Goal: Task Accomplishment & Management: Use online tool/utility

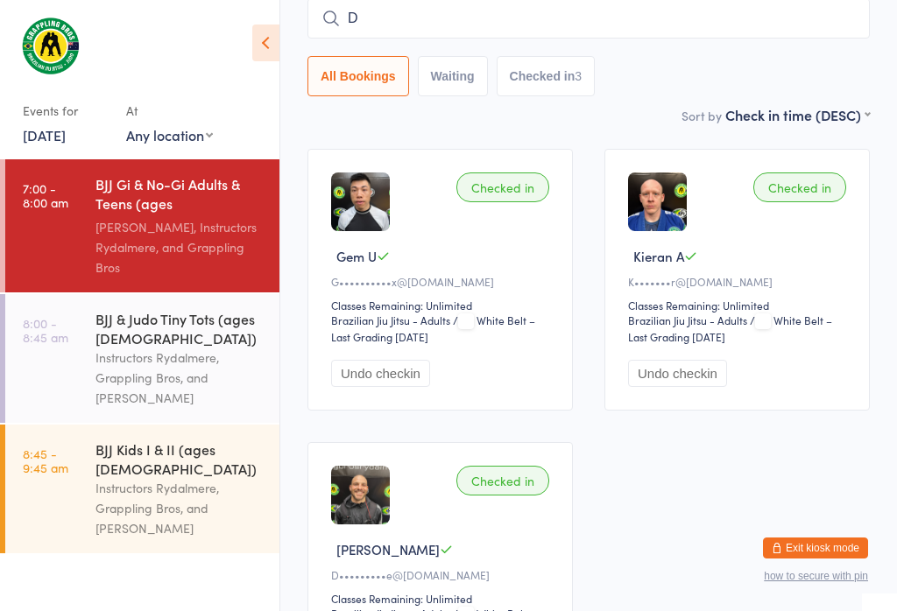
scroll to position [159, 0]
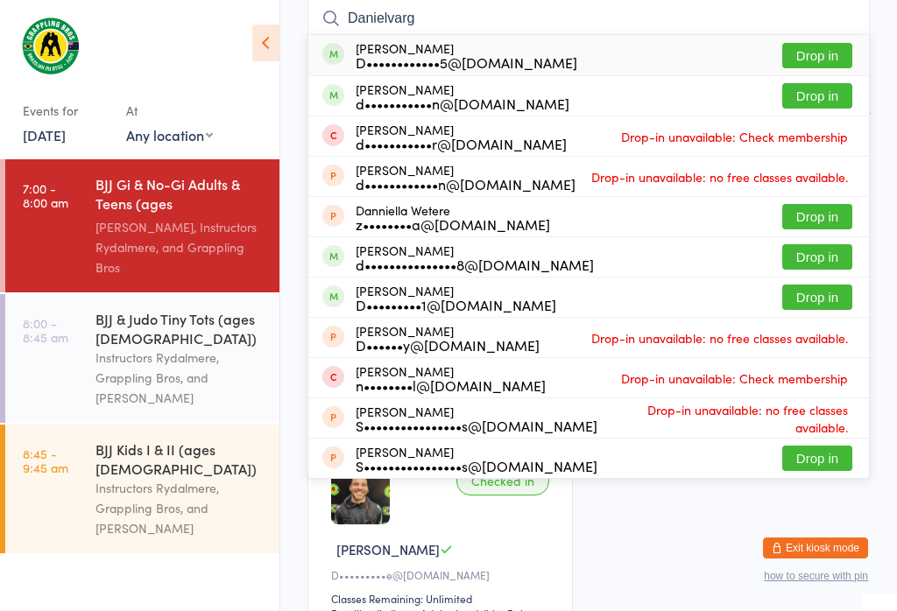
type input "Danielvarg"
click at [832, 44] on button "Drop in" at bounding box center [817, 55] width 70 height 25
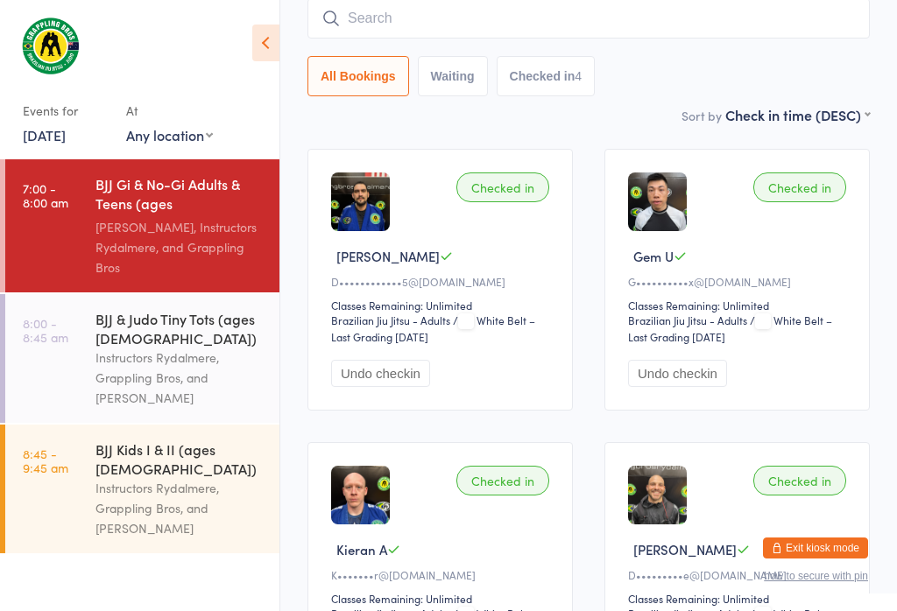
click at [205, 358] on div "Instructors Rydalmere, Grappling Bros, and [PERSON_NAME]" at bounding box center [179, 378] width 169 height 60
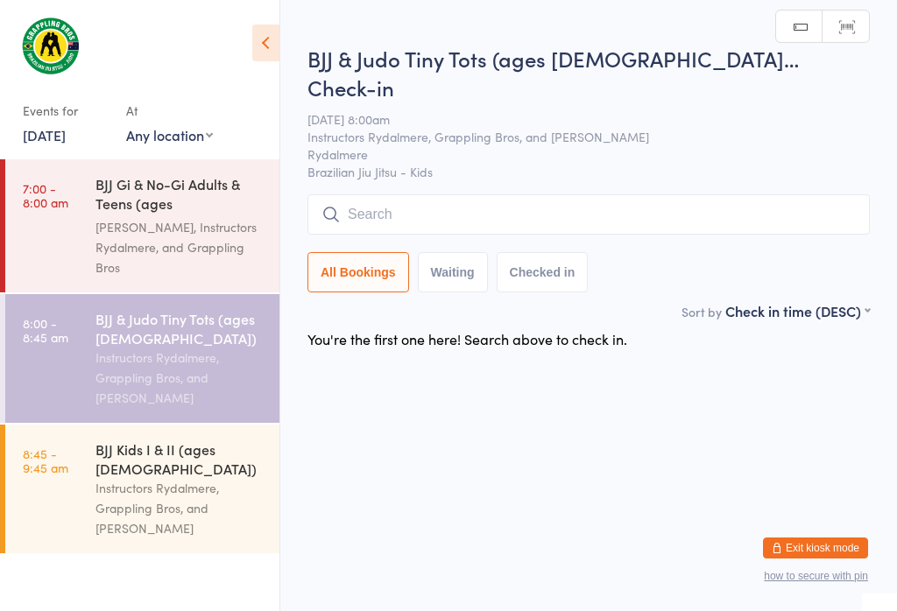
click at [202, 218] on div "[PERSON_NAME], Instructors Rydalmere, and Grappling Bros" at bounding box center [179, 247] width 169 height 60
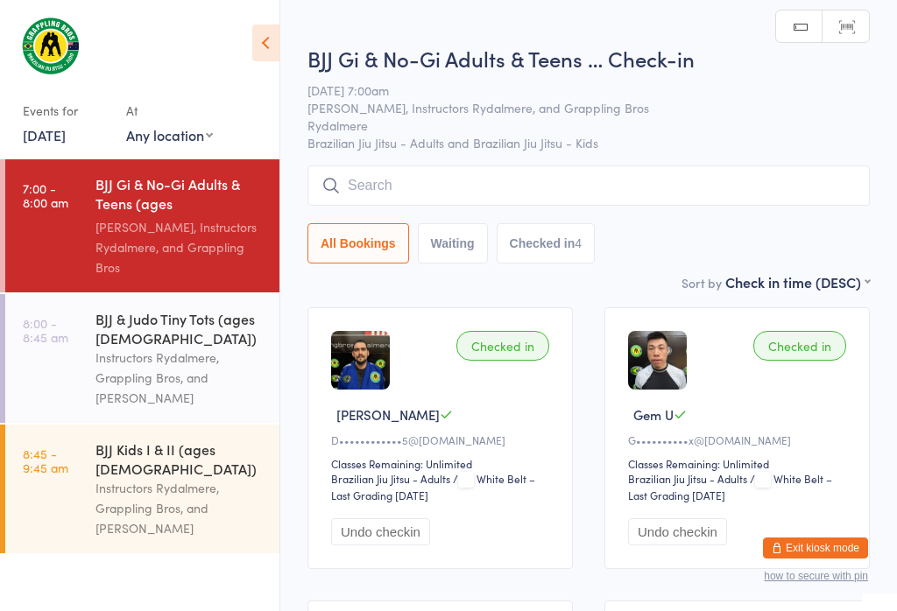
click at [395, 202] on input "search" at bounding box center [588, 186] width 562 height 40
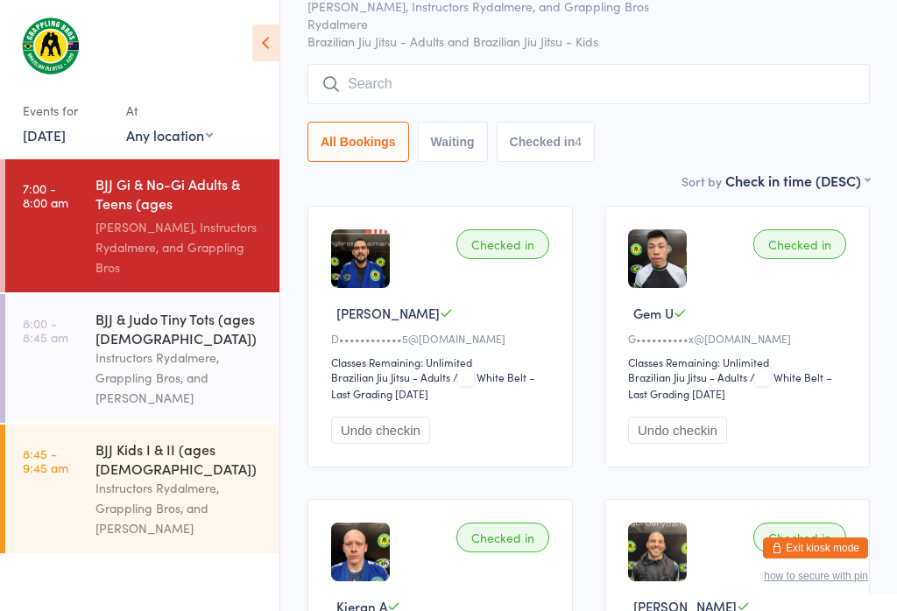
scroll to position [167, 0]
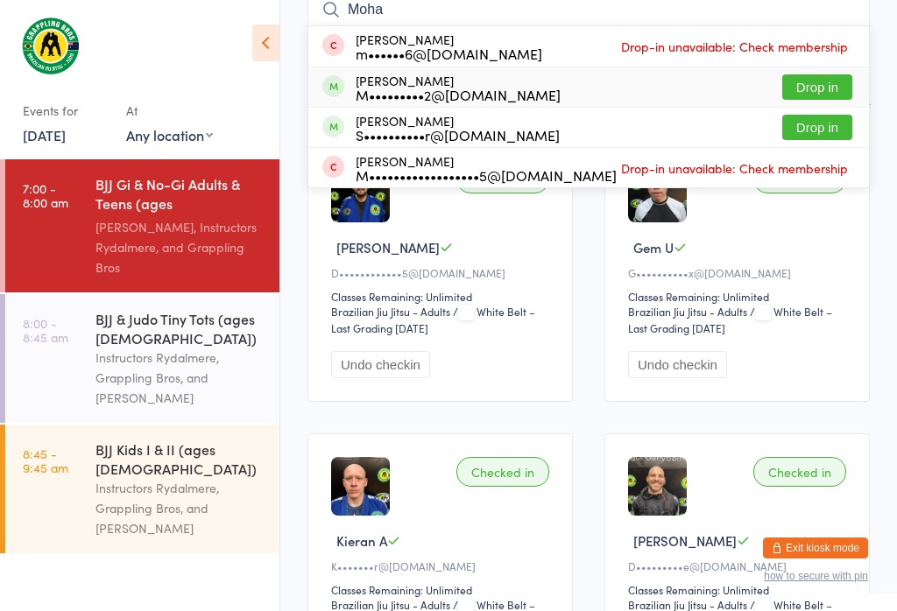
type input "Moha"
click at [568, 86] on div "[PERSON_NAME] M•••••••••2@[DOMAIN_NAME] Drop in" at bounding box center [588, 86] width 561 height 39
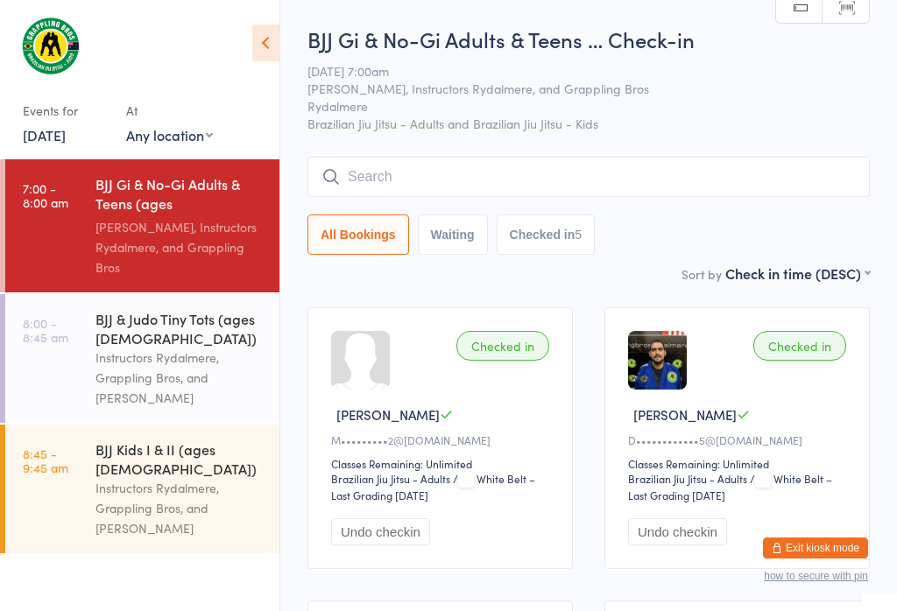
scroll to position [0, 0]
click at [468, 190] on input "search" at bounding box center [588, 177] width 562 height 40
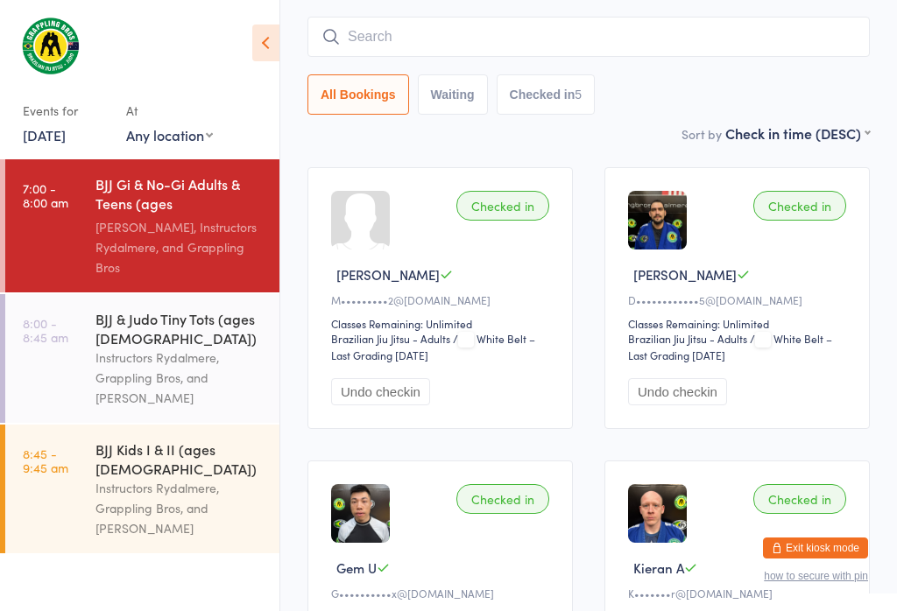
scroll to position [159, 0]
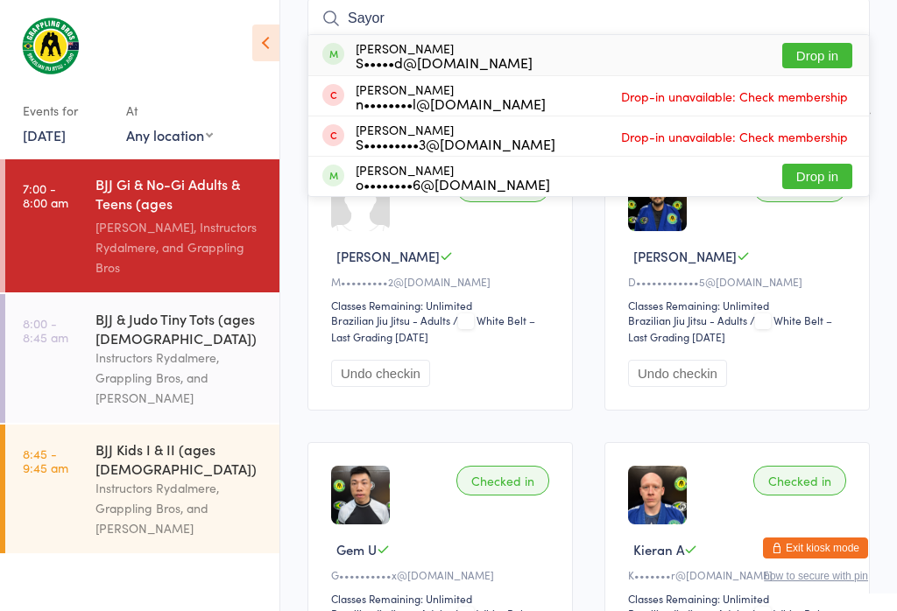
type input "Sayor"
click at [821, 60] on button "Drop in" at bounding box center [817, 55] width 70 height 25
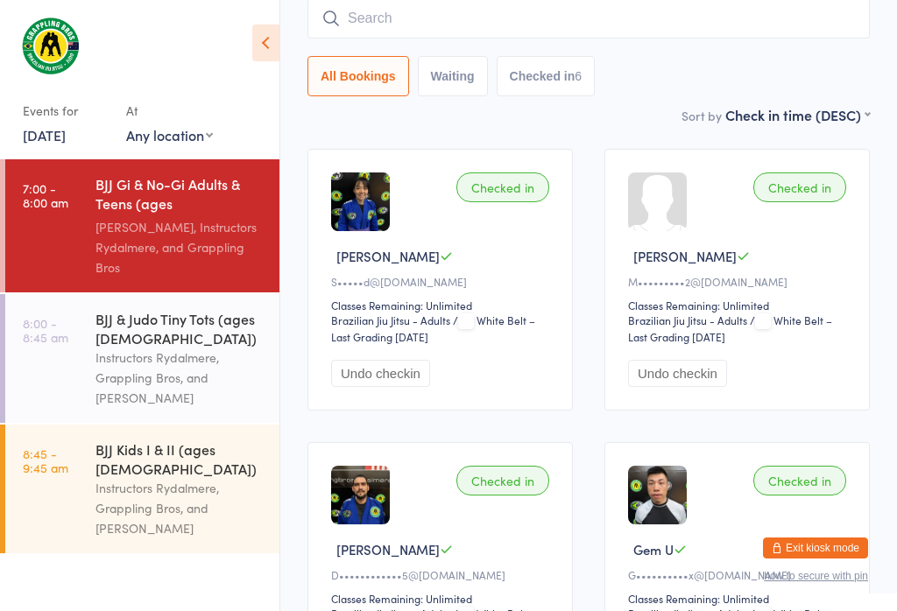
click at [425, 17] on input "search" at bounding box center [588, 18] width 562 height 40
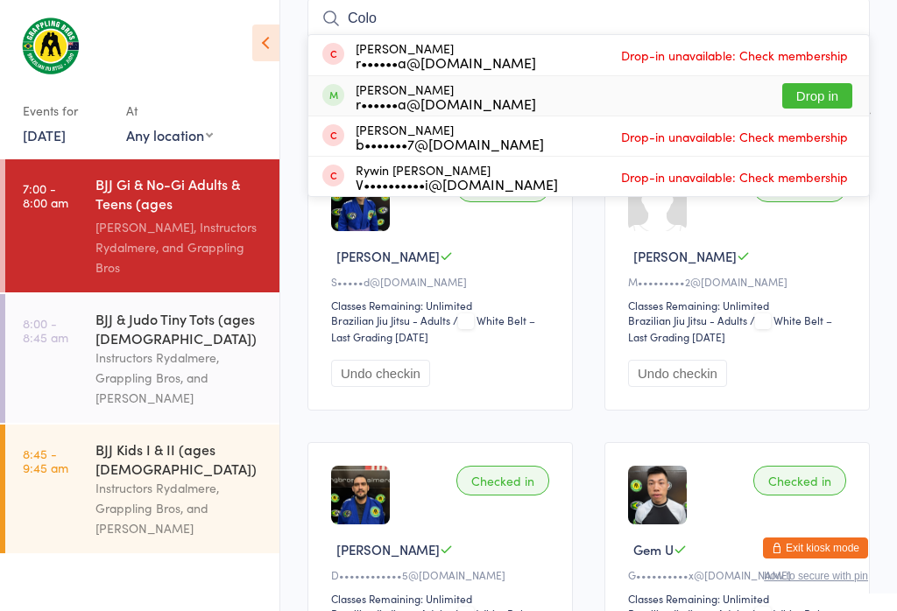
type input "Colo"
click at [828, 91] on button "Drop in" at bounding box center [817, 95] width 70 height 25
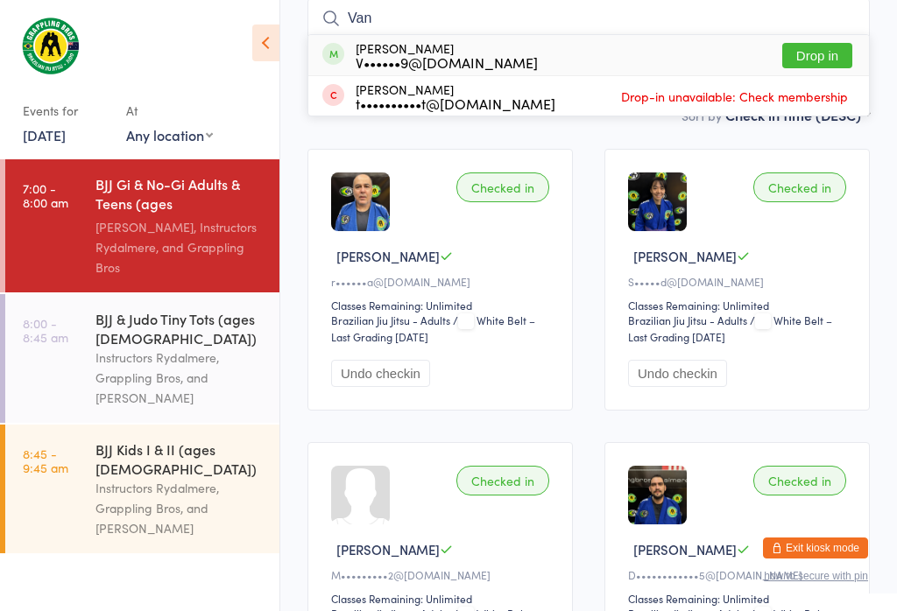
type input "Van"
click at [821, 64] on button "Drop in" at bounding box center [817, 55] width 70 height 25
